Goal: Task Accomplishment & Management: Manage account settings

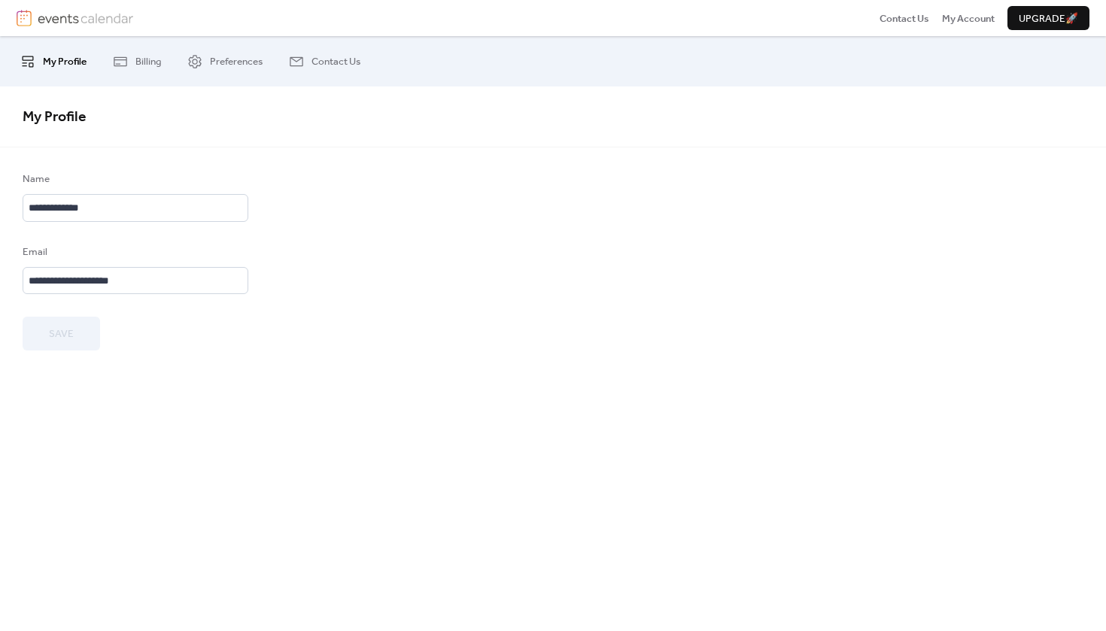
click at [65, 34] on div "Contact Us My Account Upgrade 🚀" at bounding box center [553, 18] width 1106 height 36
click at [84, 20] on img at bounding box center [86, 18] width 96 height 17
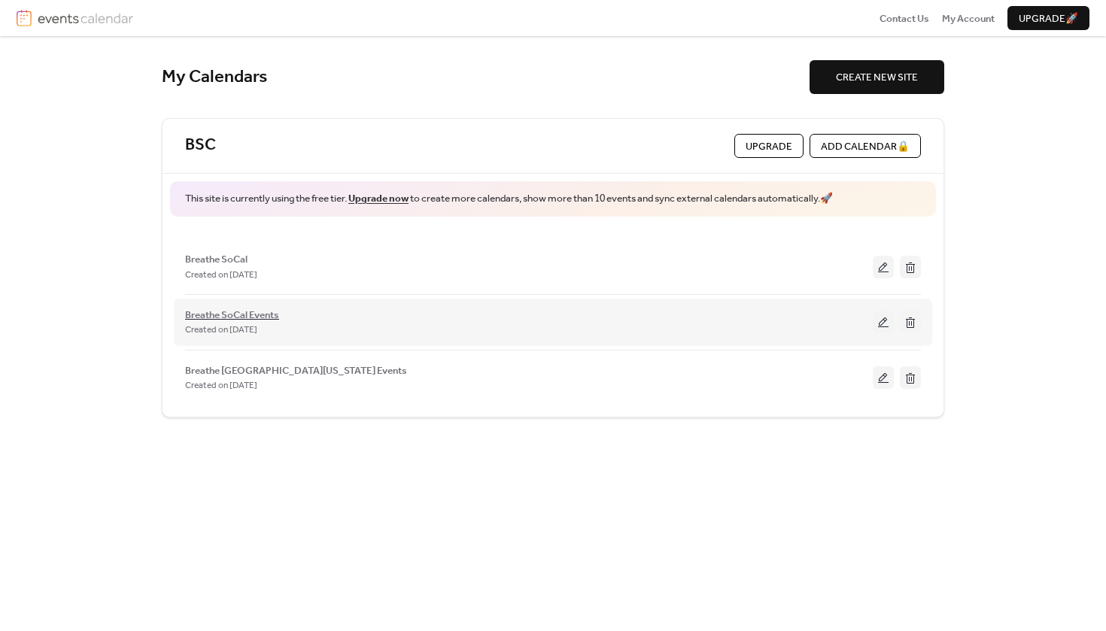
click at [245, 315] on span "Breathe SoCal Events" at bounding box center [232, 315] width 94 height 15
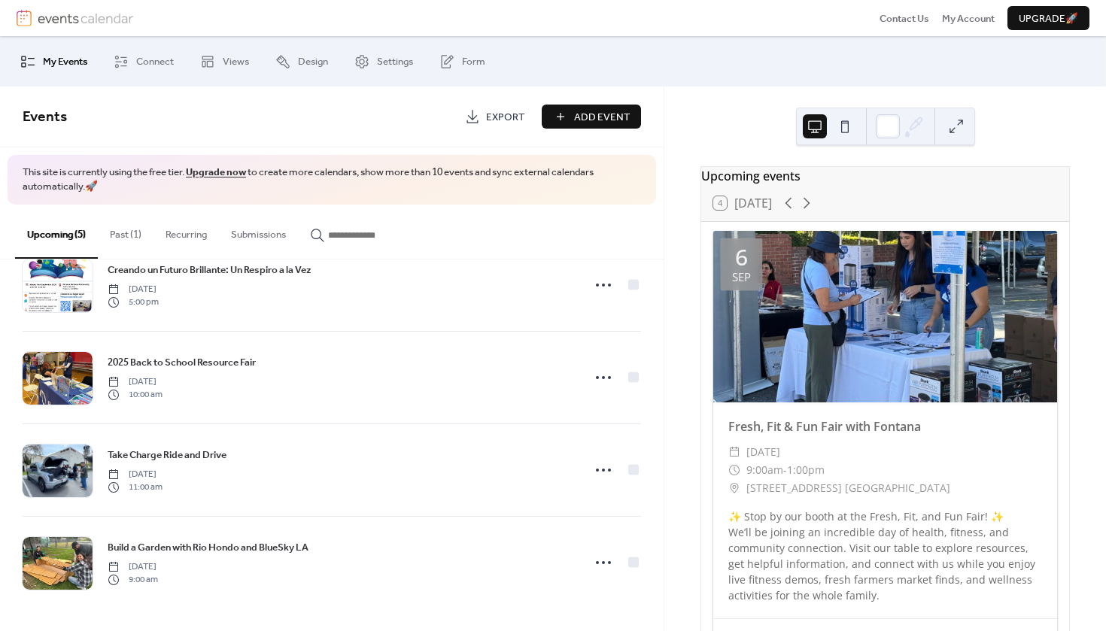
scroll to position [135, 0]
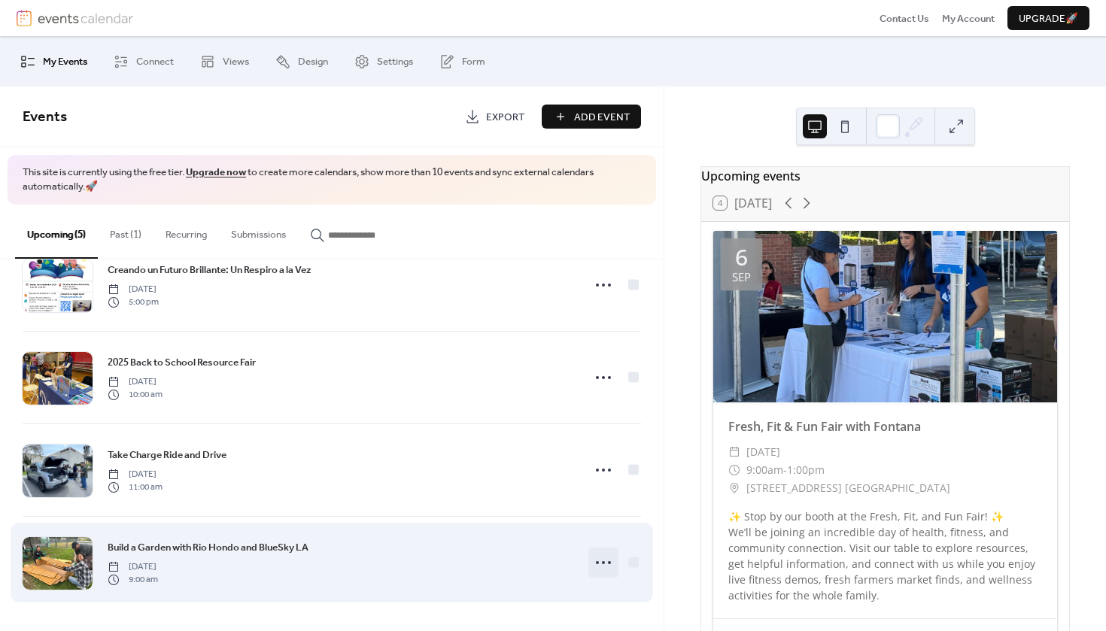
click at [595, 567] on icon at bounding box center [604, 563] width 24 height 24
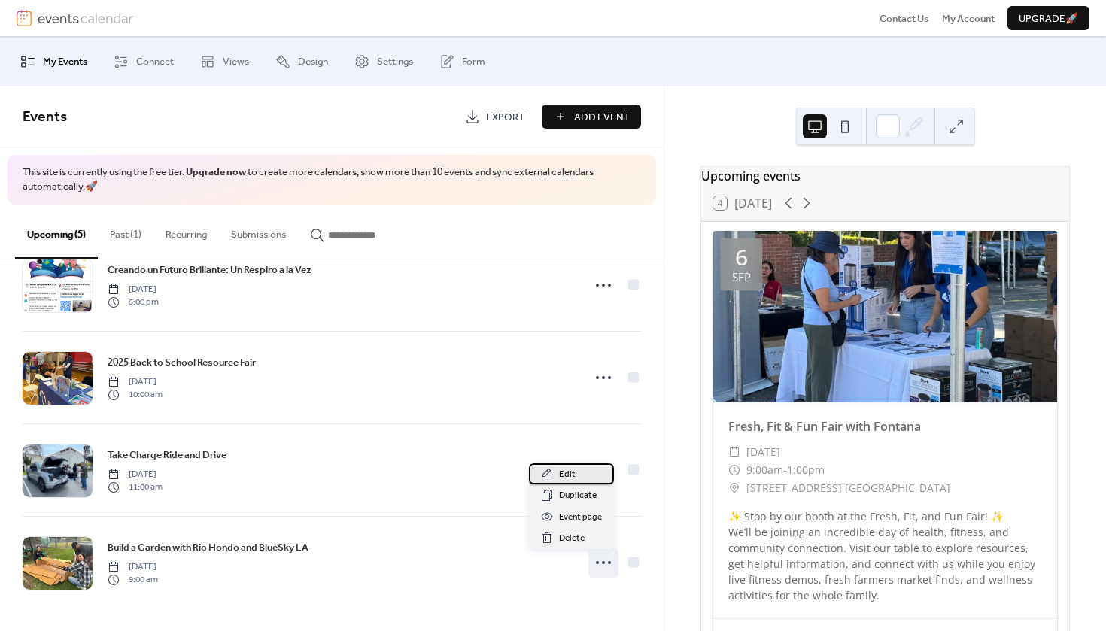
click at [577, 475] on div "Edit" at bounding box center [571, 474] width 85 height 21
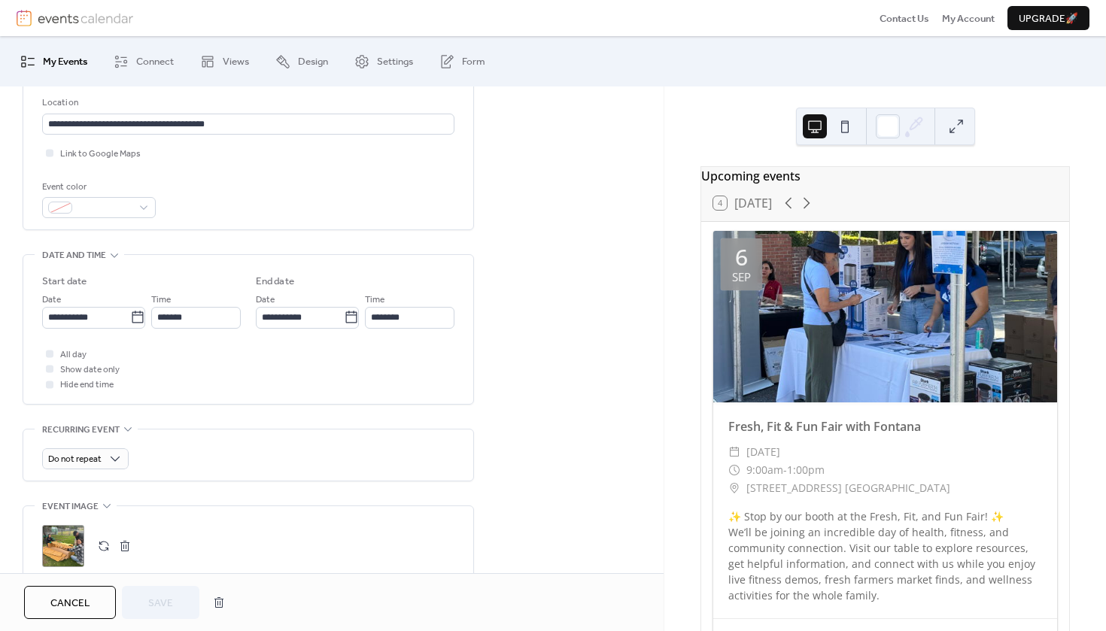
scroll to position [330, 0]
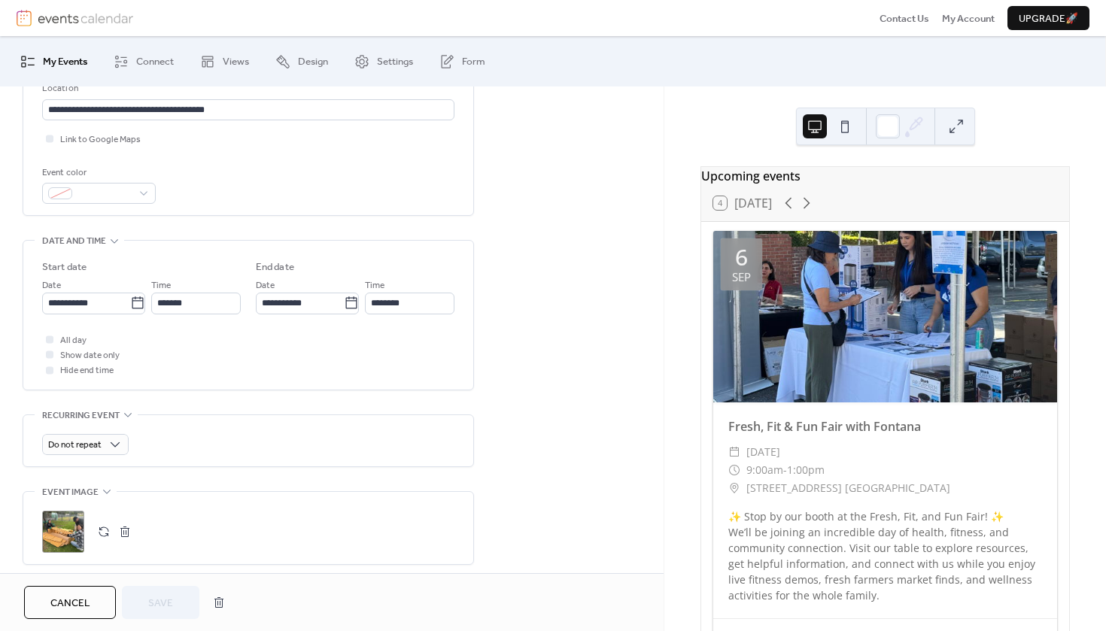
click at [74, 537] on div ";" at bounding box center [63, 532] width 42 height 42
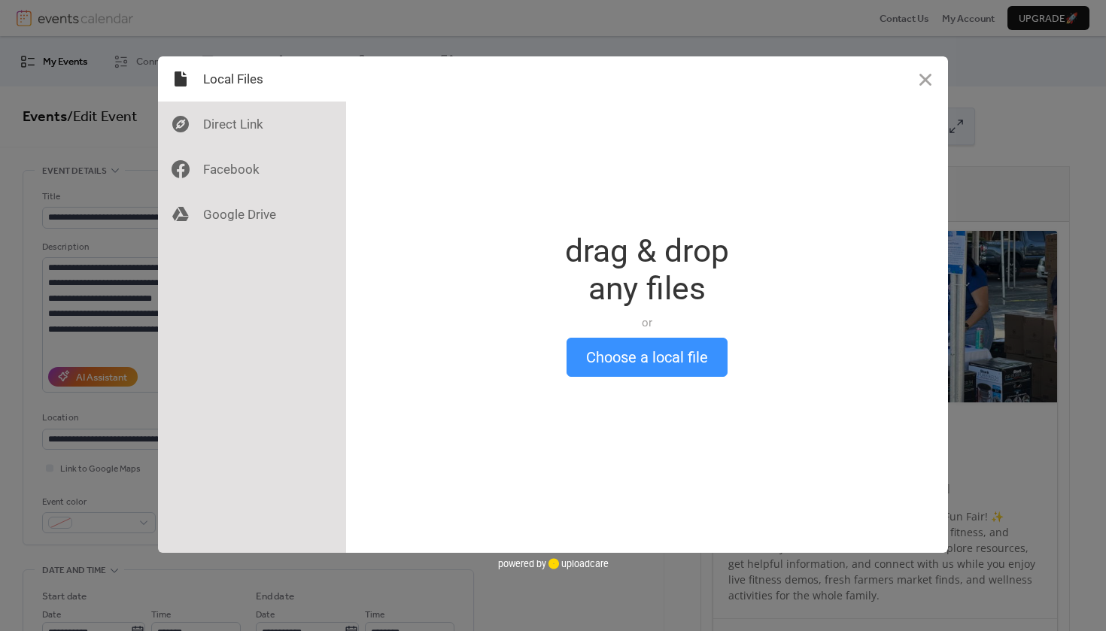
click at [650, 373] on button "Choose a local file" at bounding box center [647, 357] width 161 height 39
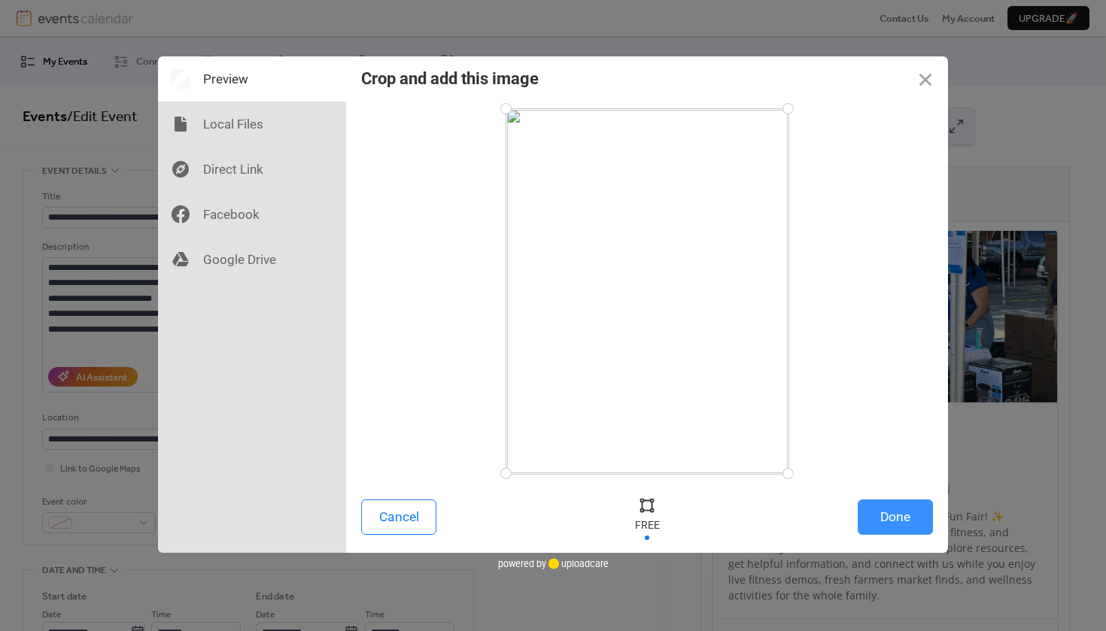
click at [915, 525] on button "Done" at bounding box center [895, 517] width 75 height 35
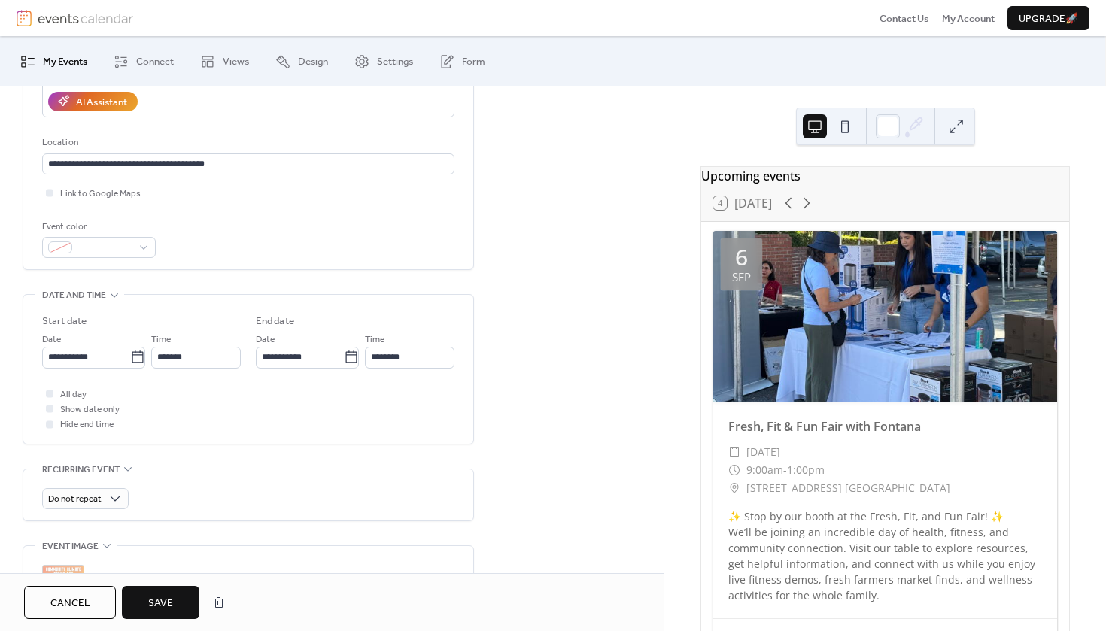
scroll to position [462, 0]
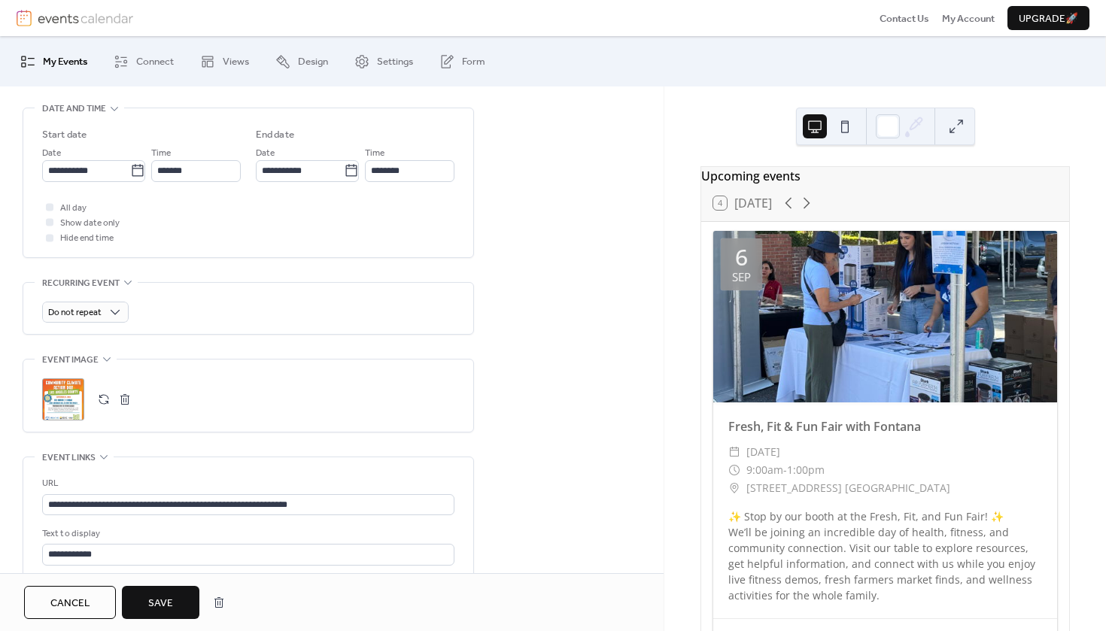
click at [149, 607] on span "Save" at bounding box center [160, 603] width 25 height 15
